Goal: Task Accomplishment & Management: Manage account settings

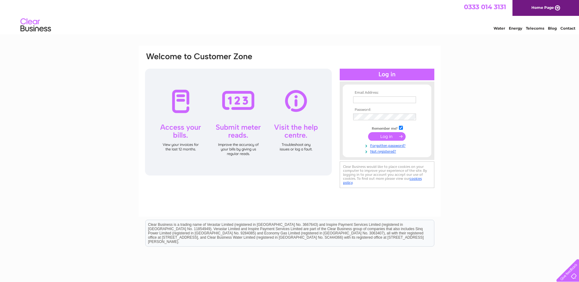
click at [398, 104] on td at bounding box center [386, 100] width 71 height 10
click at [400, 100] on input "text" at bounding box center [384, 99] width 63 height 7
paste input "Chanhouhin253@hotmail.com"
type input "Chanhouhin253@hotmail.com"
drag, startPoint x: 79, startPoint y: 65, endPoint x: 68, endPoint y: 48, distance: 20.6
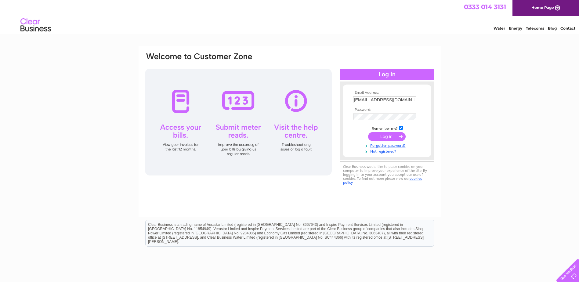
click at [77, 62] on div "Email Address: Chanhouhin253@hotmail.com Password: Forgotten password?" at bounding box center [289, 183] width 579 height 275
click at [400, 129] on input "checkbox" at bounding box center [401, 128] width 4 height 4
checkbox input "false"
click at [396, 137] on input "submit" at bounding box center [387, 136] width 38 height 9
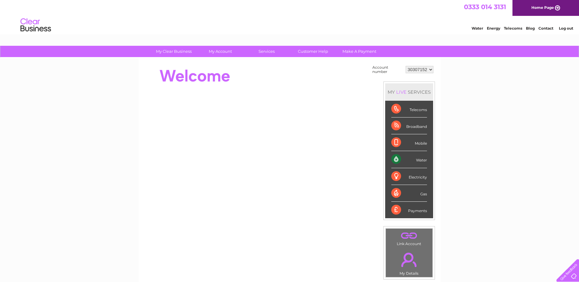
drag, startPoint x: 502, startPoint y: 121, endPoint x: 415, endPoint y: 91, distance: 91.9
click at [500, 120] on div "My Clear Business Login Details My Details My Preferences Link Account My Accou…" at bounding box center [289, 218] width 579 height 344
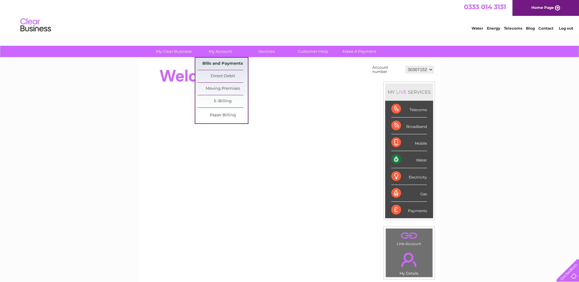
click at [229, 63] on link "Bills and Payments" at bounding box center [222, 64] width 50 height 12
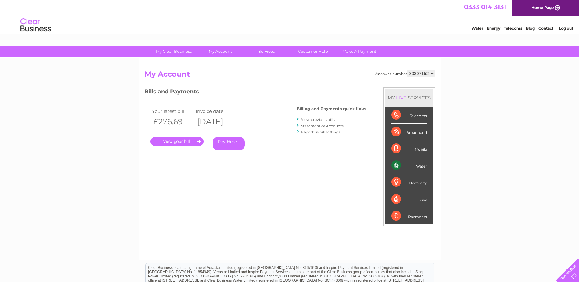
click at [328, 120] on link "View previous bills" at bounding box center [318, 119] width 34 height 5
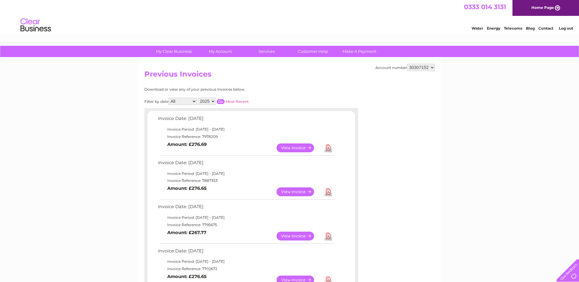
click at [211, 98] on select "2025 2024" at bounding box center [207, 101] width 18 height 7
click at [198, 98] on select "2025 2024" at bounding box center [207, 101] width 18 height 7
click at [225, 103] on div "Filter by date All January February March April May June July August October No…" at bounding box center [224, 101] width 160 height 7
click at [222, 102] on input "button" at bounding box center [221, 101] width 8 height 5
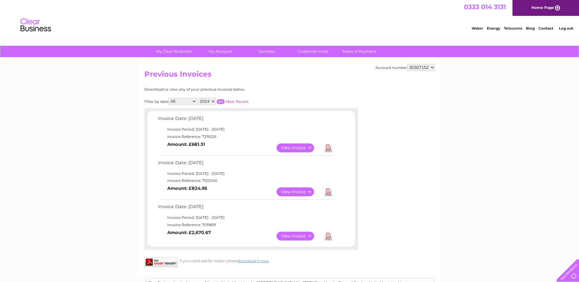
click at [214, 101] on select "2025 2024" at bounding box center [207, 101] width 18 height 7
select select "2025"
click at [198, 98] on select "2025 2024" at bounding box center [207, 101] width 18 height 7
click at [217, 104] on div "Filter by date All January February March April May June July August October No…" at bounding box center [224, 101] width 160 height 7
drag, startPoint x: 219, startPoint y: 102, endPoint x: 224, endPoint y: 102, distance: 5.2
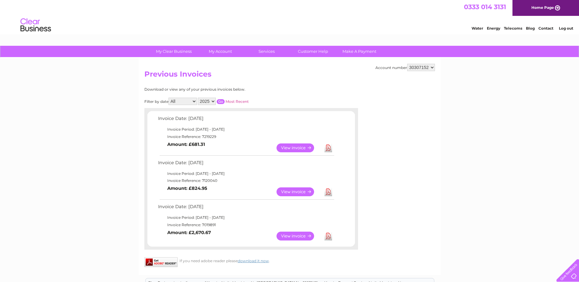
click at [219, 102] on input "button" at bounding box center [221, 101] width 8 height 5
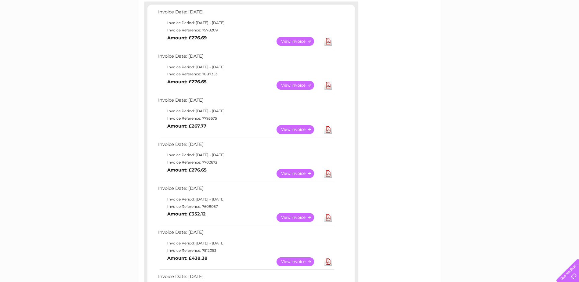
scroll to position [305, 0]
